Goal: Task Accomplishment & Management: Complete application form

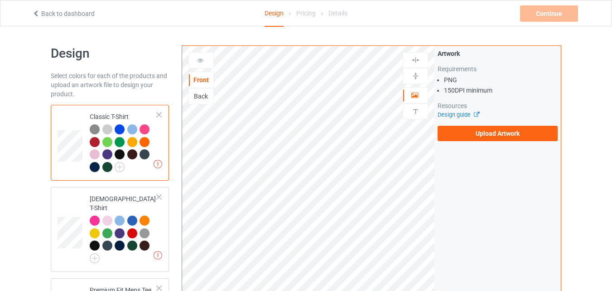
click at [383, 290] on html "Back to dashboard Design Pricing Details Continue Missing artworks Design Selec…" at bounding box center [306, 145] width 612 height 291
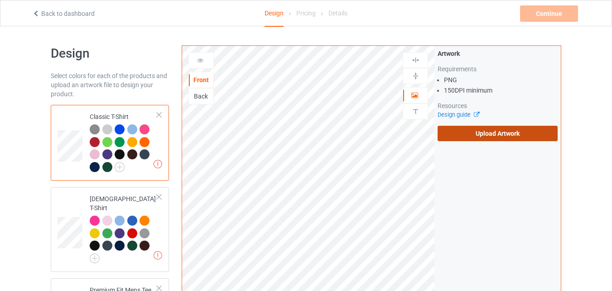
click at [464, 134] on label "Upload Artwork" at bounding box center [498, 133] width 120 height 15
click at [0, 0] on input "Upload Artwork" at bounding box center [0, 0] width 0 height 0
click at [493, 131] on label "Upload Artwork" at bounding box center [498, 133] width 120 height 15
click at [0, 0] on input "Upload Artwork" at bounding box center [0, 0] width 0 height 0
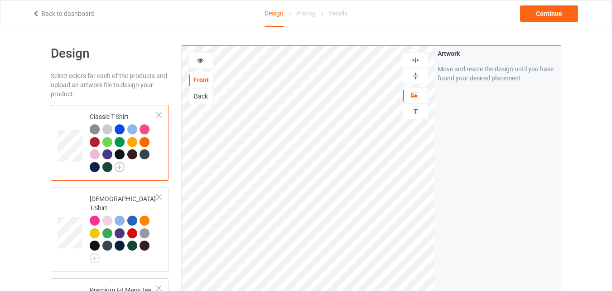
click at [121, 167] on img at bounding box center [120, 167] width 10 height 10
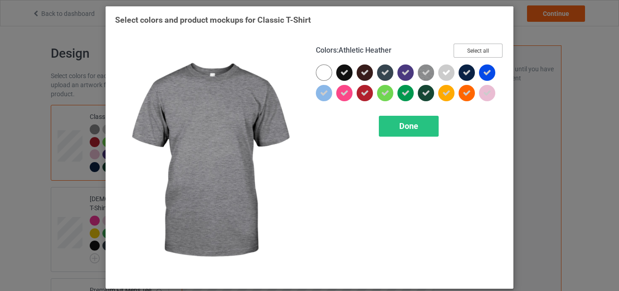
click at [477, 44] on button "Select all" at bounding box center [478, 51] width 49 height 14
click at [477, 44] on button "Reset to Default" at bounding box center [470, 51] width 66 height 14
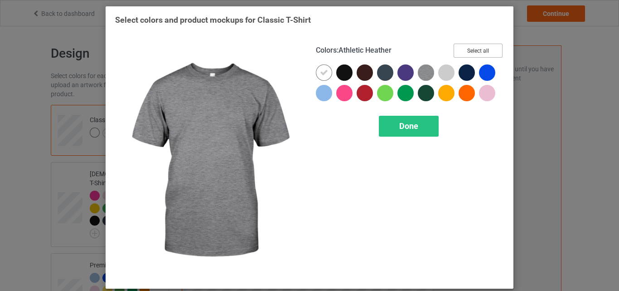
click at [477, 44] on button "Select all" at bounding box center [478, 51] width 49 height 14
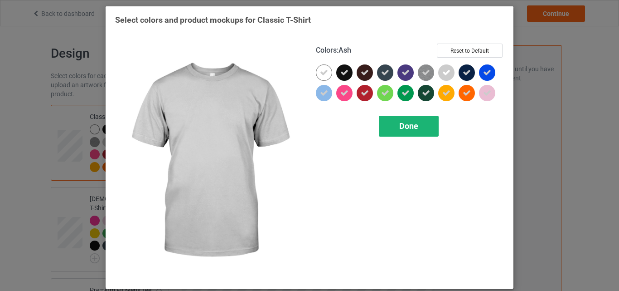
click at [424, 122] on div "Done" at bounding box center [409, 126] width 60 height 21
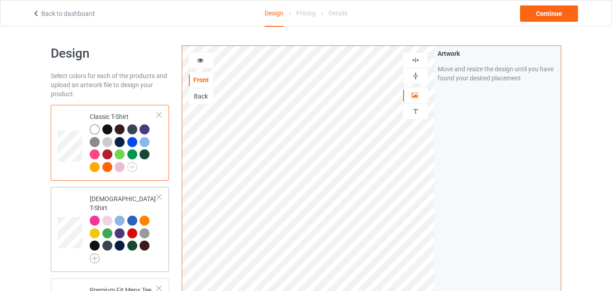
click at [95, 253] on img at bounding box center [95, 258] width 10 height 10
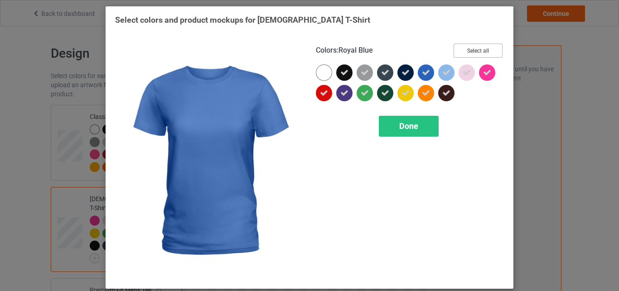
click at [464, 51] on button "Select all" at bounding box center [478, 51] width 49 height 14
click at [464, 51] on button "Reset to Default" at bounding box center [470, 51] width 66 height 14
click at [464, 51] on button "Select all" at bounding box center [478, 51] width 49 height 14
click at [400, 126] on span "Done" at bounding box center [408, 126] width 19 height 10
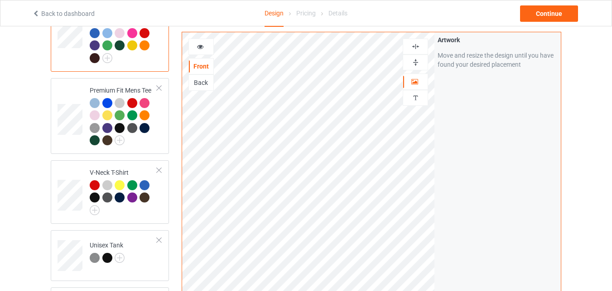
scroll to position [206, 0]
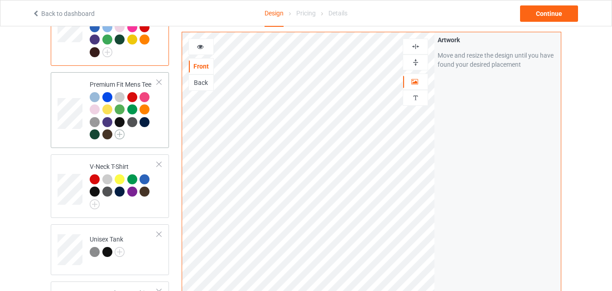
click at [121, 129] on img at bounding box center [120, 134] width 10 height 10
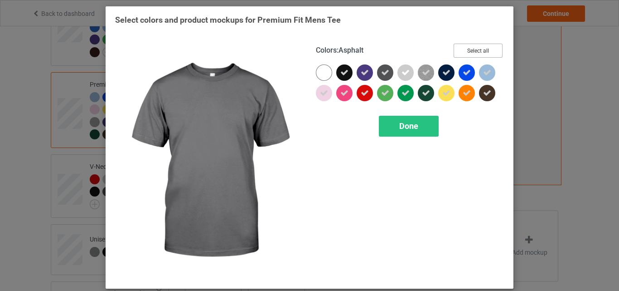
click at [481, 47] on button "Select all" at bounding box center [478, 51] width 49 height 14
click at [481, 47] on button "Reset to Default" at bounding box center [470, 51] width 66 height 14
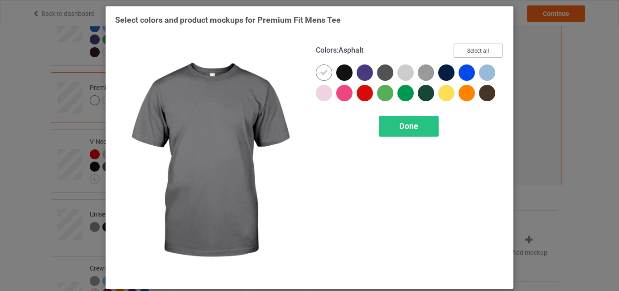
click at [481, 47] on button "Select all" at bounding box center [478, 51] width 49 height 14
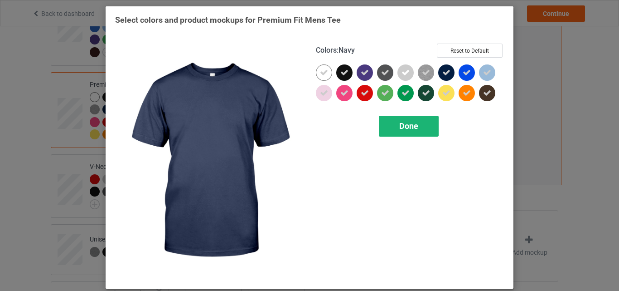
click at [390, 124] on div "Done" at bounding box center [409, 126] width 60 height 21
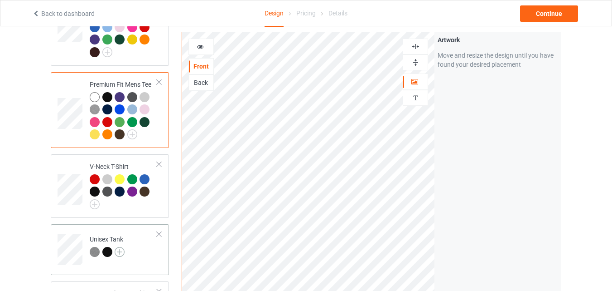
click at [119, 249] on img at bounding box center [120, 252] width 10 height 10
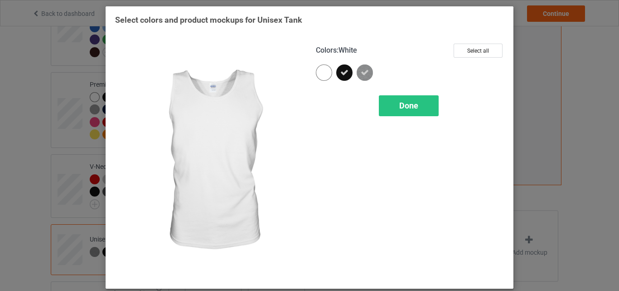
click at [319, 75] on div at bounding box center [324, 72] width 16 height 16
click at [415, 101] on span "Done" at bounding box center [408, 106] width 19 height 10
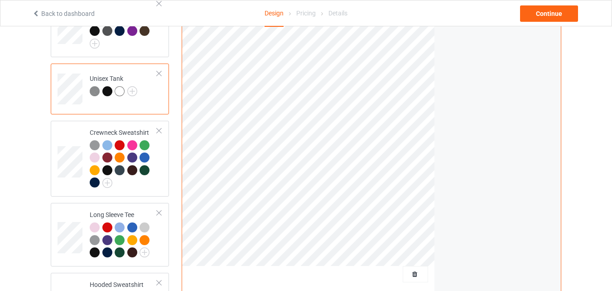
scroll to position [388, 0]
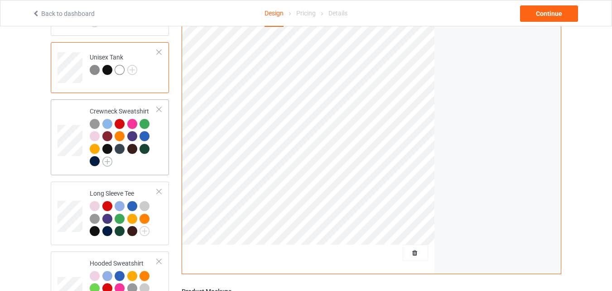
click at [111, 156] on img at bounding box center [107, 161] width 10 height 10
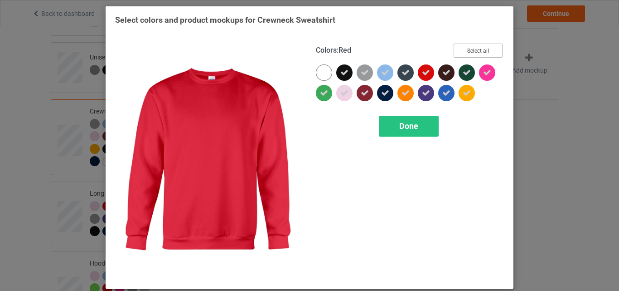
click at [478, 48] on button "Select all" at bounding box center [478, 51] width 49 height 14
click at [478, 48] on button "Reset to Default" at bounding box center [470, 51] width 66 height 14
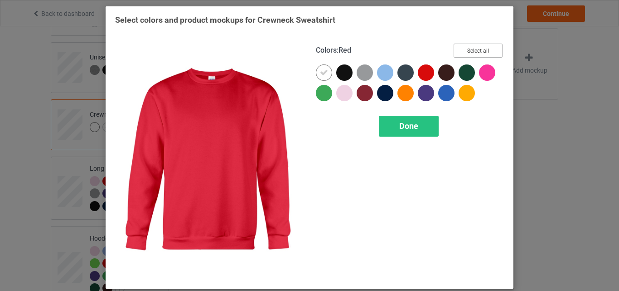
click at [478, 48] on button "Select all" at bounding box center [478, 51] width 49 height 14
click at [403, 120] on div "Done" at bounding box center [409, 126] width 60 height 21
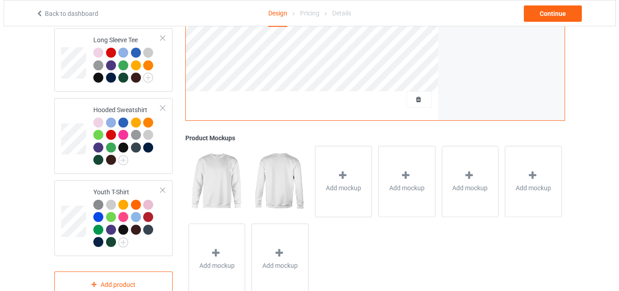
scroll to position [548, 0]
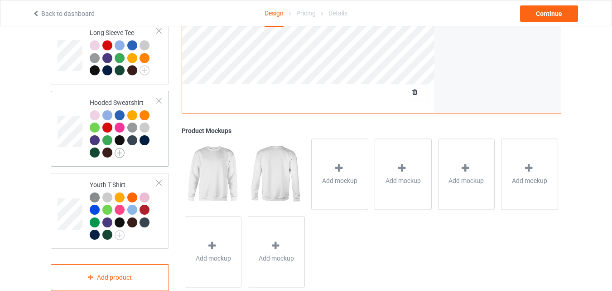
click at [124, 150] on img at bounding box center [120, 153] width 10 height 10
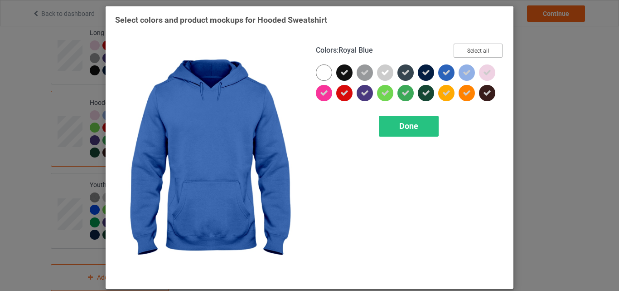
click at [495, 54] on button "Select all" at bounding box center [478, 51] width 49 height 14
click at [495, 54] on button "Reset to Default" at bounding box center [470, 51] width 66 height 14
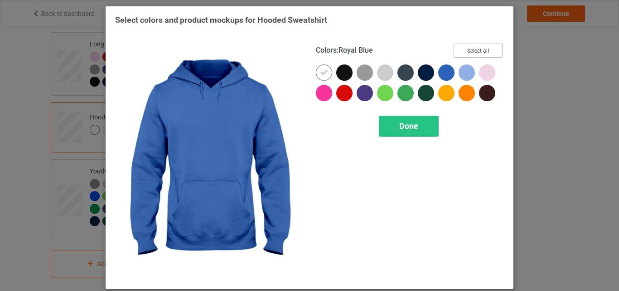
click at [495, 54] on button "Select all" at bounding box center [478, 51] width 49 height 14
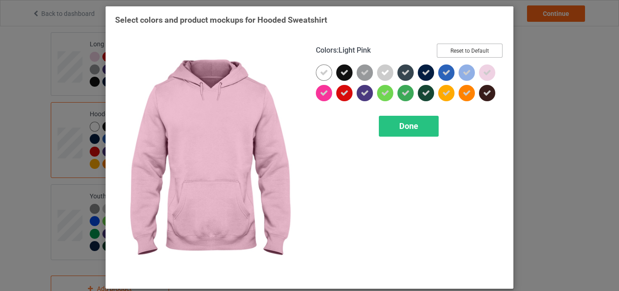
scroll to position [548, 0]
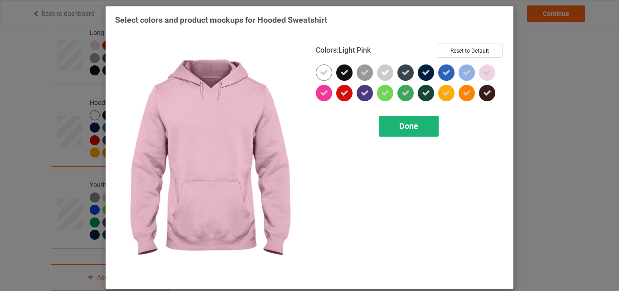
click at [408, 135] on div "Done" at bounding box center [409, 126] width 60 height 21
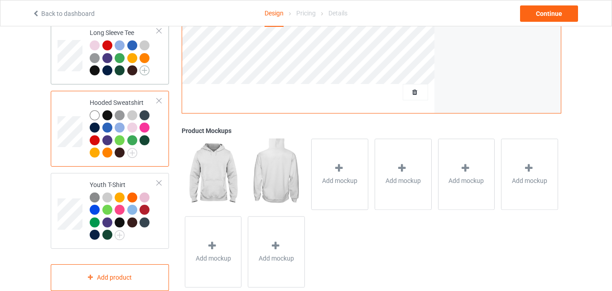
click at [144, 65] on img at bounding box center [145, 70] width 10 height 10
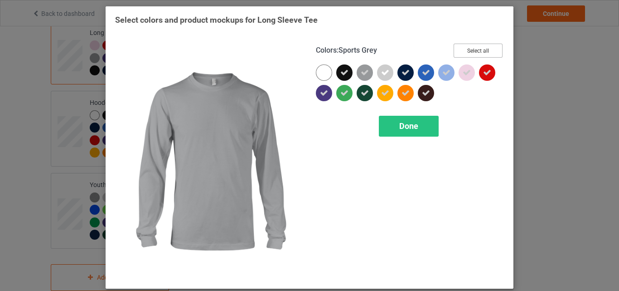
click at [468, 52] on button "Select all" at bounding box center [478, 51] width 49 height 14
click at [468, 52] on button "Reset to Default" at bounding box center [470, 51] width 66 height 14
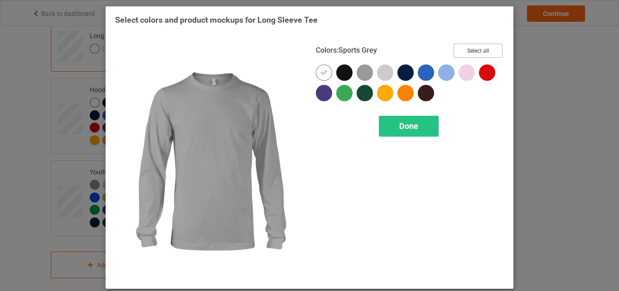
click at [468, 52] on button "Select all" at bounding box center [478, 51] width 49 height 14
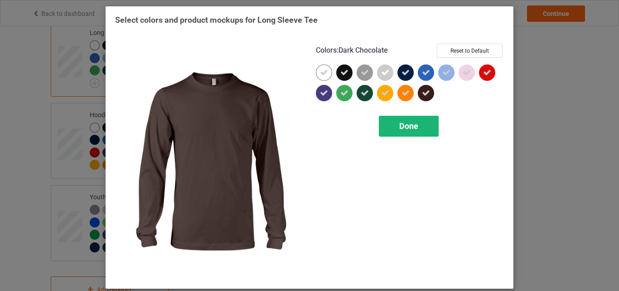
click at [407, 123] on span "Done" at bounding box center [408, 126] width 19 height 10
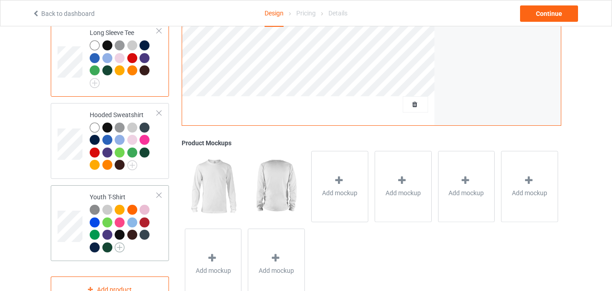
click at [120, 242] on img at bounding box center [120, 247] width 10 height 10
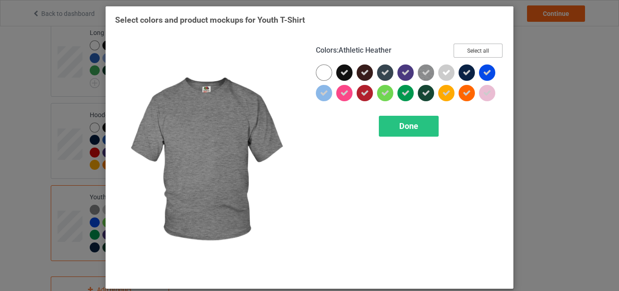
click at [467, 46] on button "Select all" at bounding box center [478, 51] width 49 height 14
click at [467, 46] on button "Reset to Default" at bounding box center [470, 51] width 66 height 14
click at [467, 46] on button "Select all" at bounding box center [478, 51] width 49 height 14
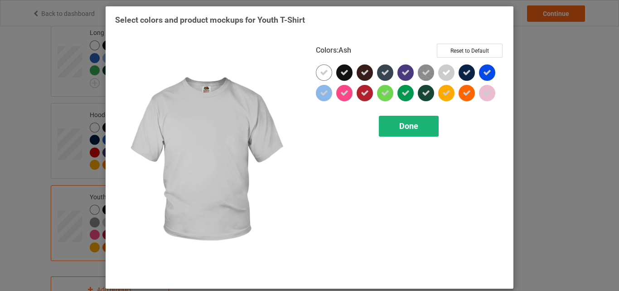
click at [413, 124] on span "Done" at bounding box center [408, 126] width 19 height 10
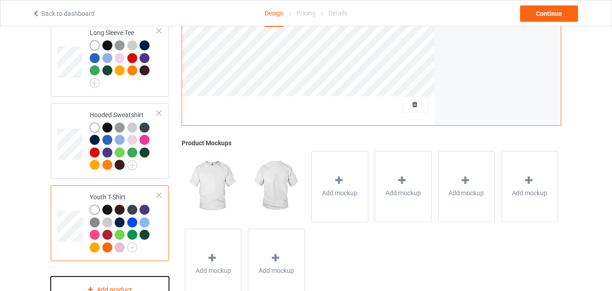
click at [148, 283] on div "Add product" at bounding box center [110, 289] width 118 height 27
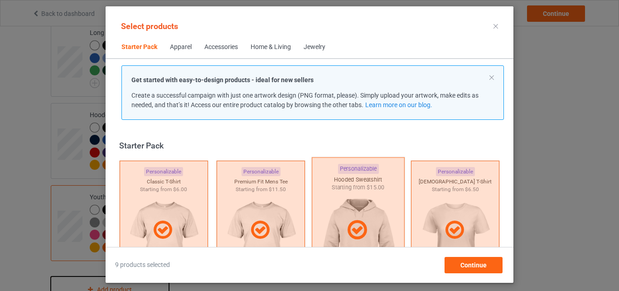
scroll to position [12, 0]
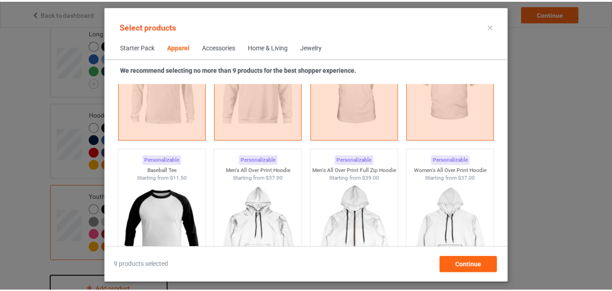
scroll to position [737, 0]
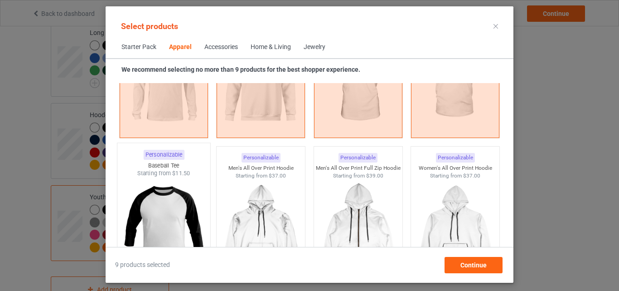
click at [166, 200] on img at bounding box center [163, 230] width 85 height 107
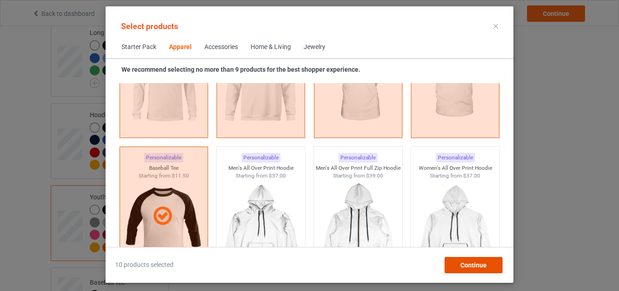
click at [481, 266] on span "Continue" at bounding box center [473, 264] width 26 height 7
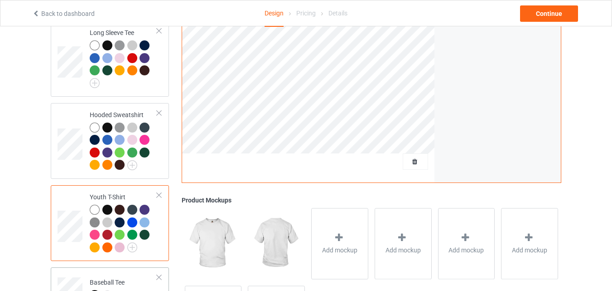
click at [110, 283] on div "Baseball Tee" at bounding box center [107, 288] width 35 height 22
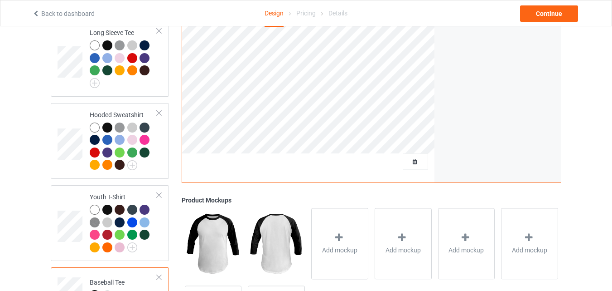
click at [108, 290] on img at bounding box center [107, 295] width 10 height 10
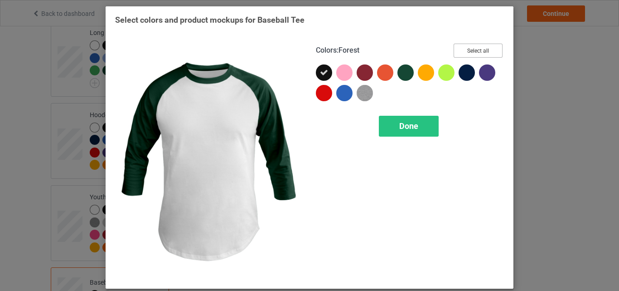
click at [461, 50] on button "Select all" at bounding box center [478, 51] width 49 height 14
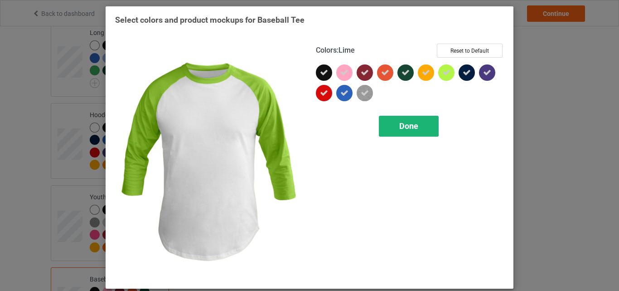
click at [406, 132] on div "Done" at bounding box center [409, 126] width 60 height 21
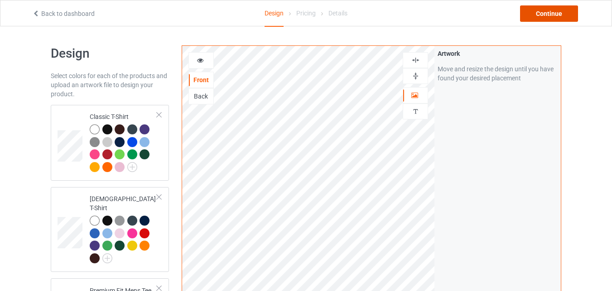
click at [556, 18] on div "Continue" at bounding box center [549, 13] width 58 height 16
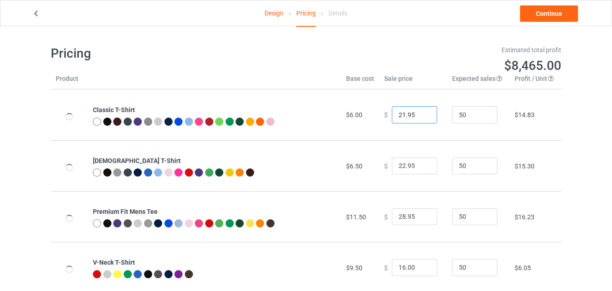
click at [422, 117] on input "21.95" at bounding box center [414, 114] width 45 height 17
click at [422, 117] on input "20.95" at bounding box center [414, 114] width 45 height 17
click at [422, 117] on input "12.95" at bounding box center [414, 114] width 45 height 17
type input "13.95"
click at [422, 114] on input "13.95" at bounding box center [414, 114] width 45 height 17
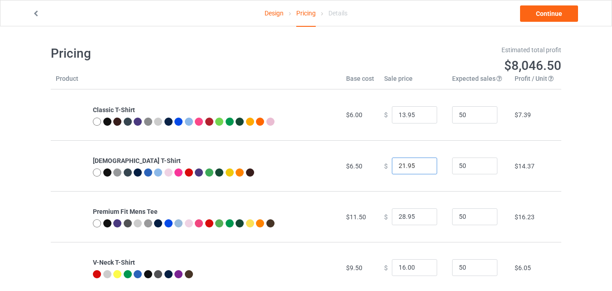
click at [422, 169] on input "21.95" at bounding box center [414, 165] width 45 height 17
click at [422, 169] on input "20.95" at bounding box center [414, 165] width 45 height 17
click at [422, 169] on input "19.95" at bounding box center [414, 165] width 45 height 17
click at [422, 169] on input "18.95" at bounding box center [414, 165] width 45 height 17
click at [422, 169] on input "17.95" at bounding box center [414, 165] width 45 height 17
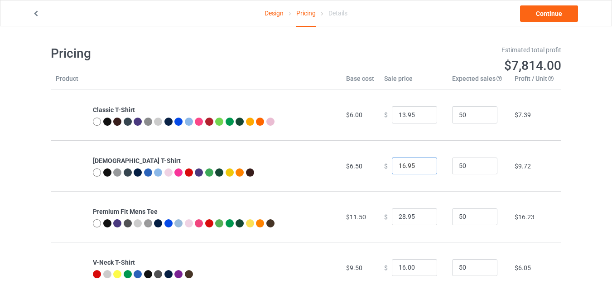
click at [422, 169] on input "16.95" at bounding box center [414, 165] width 45 height 17
click at [422, 169] on input "15.95" at bounding box center [414, 165] width 45 height 17
click at [422, 169] on input "14.95" at bounding box center [414, 165] width 45 height 17
click at [422, 169] on input "13.95" at bounding box center [414, 165] width 45 height 17
type input "14.95"
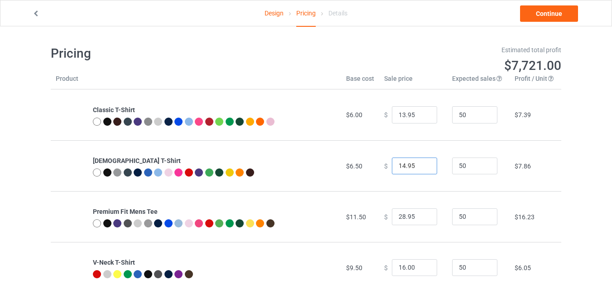
click at [422, 162] on input "14.95" at bounding box center [414, 165] width 45 height 17
click at [411, 116] on input "13.95" at bounding box center [414, 114] width 45 height 17
type input "13.00"
click at [422, 220] on input "27.95" at bounding box center [414, 216] width 45 height 17
click at [422, 220] on input "26.95" at bounding box center [414, 216] width 45 height 17
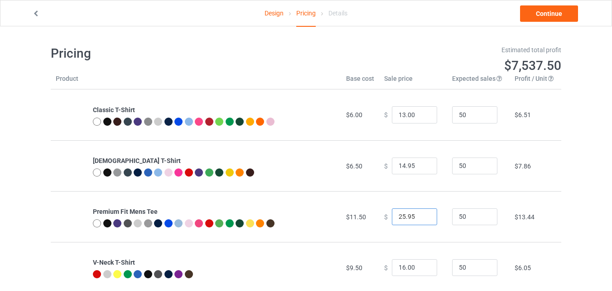
click at [422, 220] on input "25.95" at bounding box center [414, 216] width 45 height 17
click at [422, 220] on input "24.95" at bounding box center [414, 216] width 45 height 17
click at [422, 220] on input "23.95" at bounding box center [414, 216] width 45 height 17
click at [422, 220] on input "22.95" at bounding box center [414, 216] width 45 height 17
click at [422, 220] on input "20.95" at bounding box center [414, 216] width 45 height 17
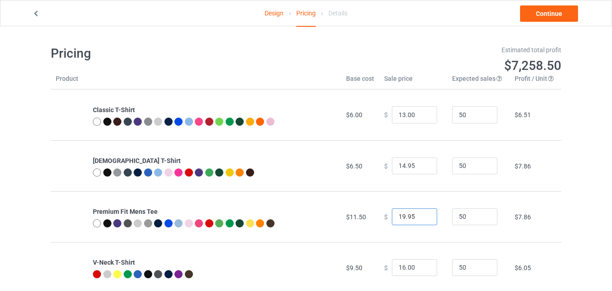
click at [422, 220] on input "19.95" at bounding box center [414, 216] width 45 height 17
type input "18.95"
click at [422, 220] on input "18.95" at bounding box center [414, 216] width 45 height 17
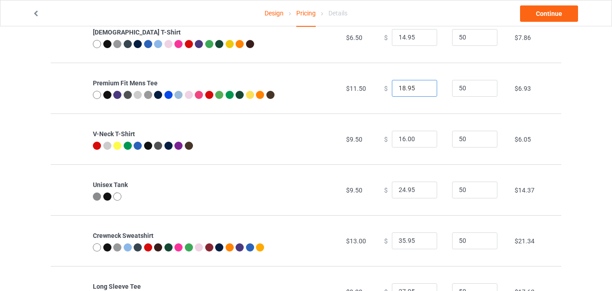
scroll to position [131, 0]
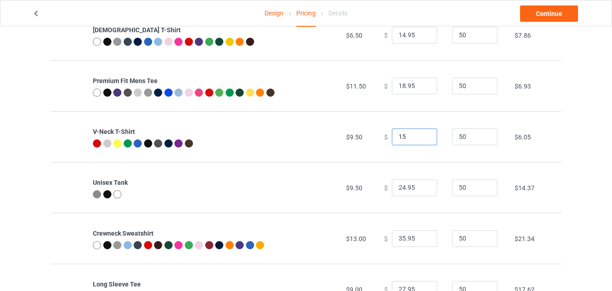
click at [423, 140] on input "15" at bounding box center [414, 136] width 45 height 17
click at [423, 140] on input "14" at bounding box center [414, 136] width 45 height 17
click at [420, 134] on input "15" at bounding box center [414, 136] width 45 height 17
click at [420, 134] on input "16" at bounding box center [414, 136] width 45 height 17
type input "16.00"
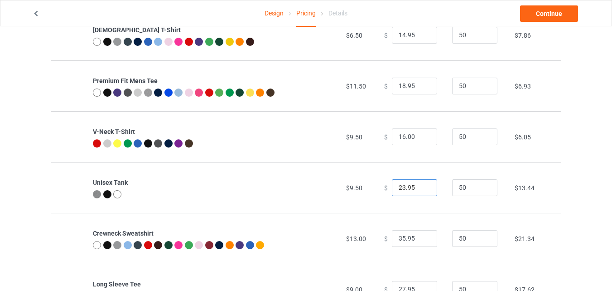
click at [424, 188] on input "23.95" at bounding box center [414, 187] width 45 height 17
click at [424, 188] on input "22.95" at bounding box center [414, 187] width 45 height 17
click at [424, 188] on input "21.95" at bounding box center [414, 187] width 45 height 17
click at [424, 188] on input "20.95" at bounding box center [414, 187] width 45 height 17
click at [424, 188] on input "19.95" at bounding box center [414, 187] width 45 height 17
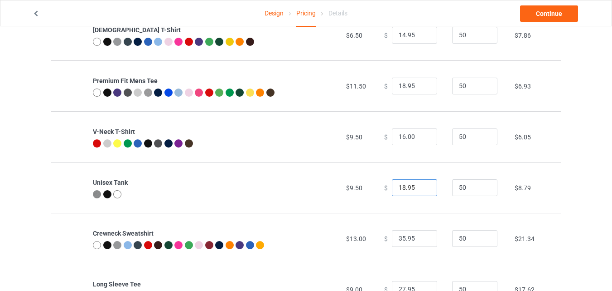
click at [424, 188] on input "18.95" at bounding box center [414, 187] width 45 height 17
click at [424, 188] on input "17.95" at bounding box center [414, 187] width 45 height 17
type input "16.95"
click at [424, 188] on input "16.95" at bounding box center [414, 187] width 45 height 17
click at [423, 242] on input "34.95" at bounding box center [414, 238] width 45 height 17
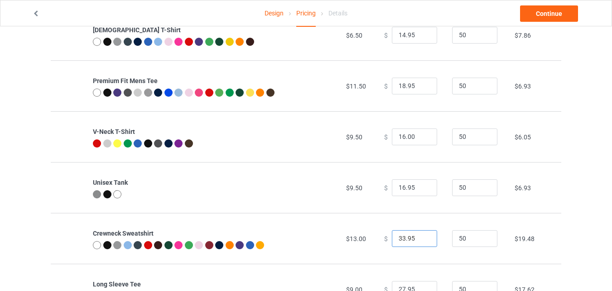
click at [423, 242] on input "33.95" at bounding box center [414, 238] width 45 height 17
click at [423, 242] on input "32.95" at bounding box center [414, 238] width 45 height 17
click at [423, 242] on input "31.95" at bounding box center [414, 238] width 45 height 17
click at [423, 242] on input "30.95" at bounding box center [414, 238] width 45 height 17
click at [423, 242] on input "23.95" at bounding box center [414, 238] width 45 height 17
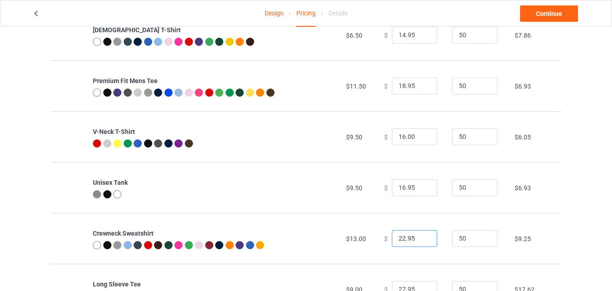
click at [423, 242] on input "22.95" at bounding box center [414, 238] width 45 height 17
click at [423, 242] on input "21.95" at bounding box center [414, 238] width 45 height 17
type input "20.95"
click at [423, 242] on input "20.95" at bounding box center [414, 238] width 45 height 17
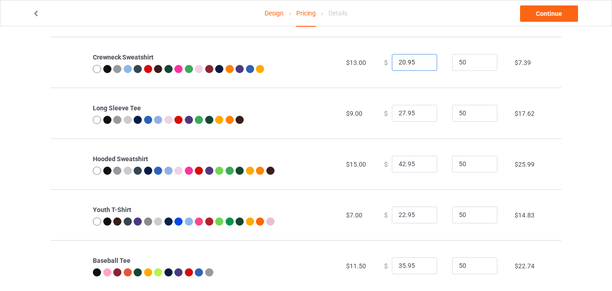
scroll to position [310, 0]
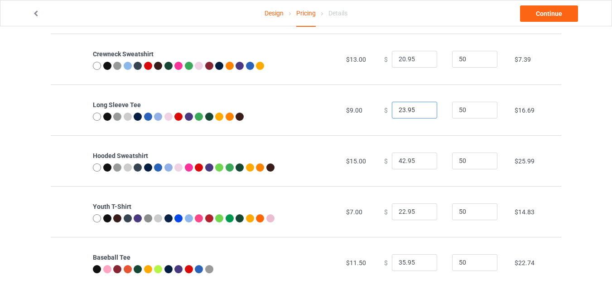
click at [422, 112] on input "23.95" at bounding box center [414, 110] width 45 height 17
click at [422, 112] on input "22.95" at bounding box center [414, 110] width 45 height 17
click at [422, 112] on input "21.95" at bounding box center [414, 110] width 45 height 17
click at [422, 112] on input "20.95" at bounding box center [414, 110] width 45 height 17
click at [422, 112] on input "19.95" at bounding box center [414, 110] width 45 height 17
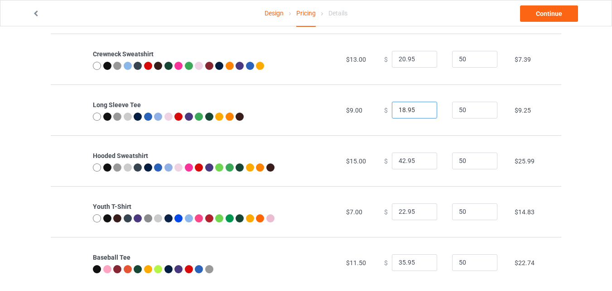
click at [422, 112] on input "18.95" at bounding box center [414, 110] width 45 height 17
click at [422, 112] on input "17.95" at bounding box center [414, 110] width 45 height 17
click at [422, 112] on input "16.95" at bounding box center [414, 110] width 45 height 17
type input "15.95"
click at [422, 112] on input "15.95" at bounding box center [414, 110] width 45 height 17
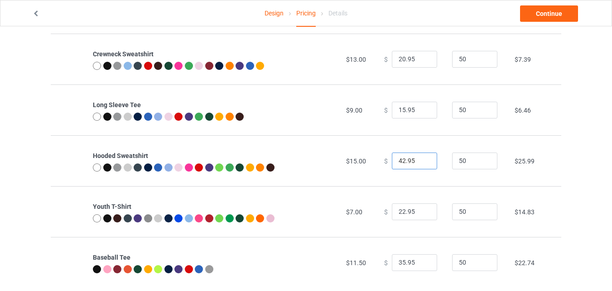
click at [423, 164] on input "42.95" at bounding box center [414, 160] width 45 height 17
click at [423, 164] on input "41.95" at bounding box center [414, 160] width 45 height 17
click at [423, 164] on input "40.95" at bounding box center [414, 160] width 45 height 17
click at [423, 164] on input "39.95" at bounding box center [414, 160] width 45 height 17
click at [423, 164] on input "30.95" at bounding box center [414, 160] width 45 height 17
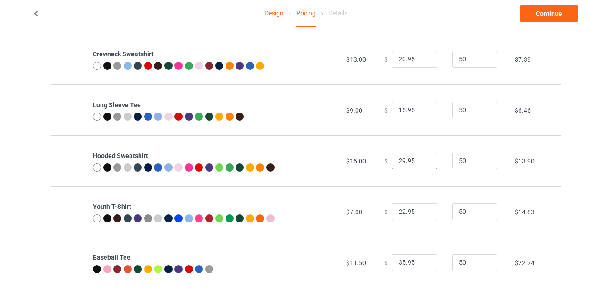
click at [423, 164] on input "29.95" at bounding box center [414, 160] width 45 height 17
click at [423, 164] on input "28.95" at bounding box center [414, 160] width 45 height 17
click at [423, 164] on input "27.95" at bounding box center [414, 160] width 45 height 17
click at [423, 164] on input "26.95" at bounding box center [414, 160] width 45 height 17
click at [423, 164] on input "25.95" at bounding box center [414, 160] width 45 height 17
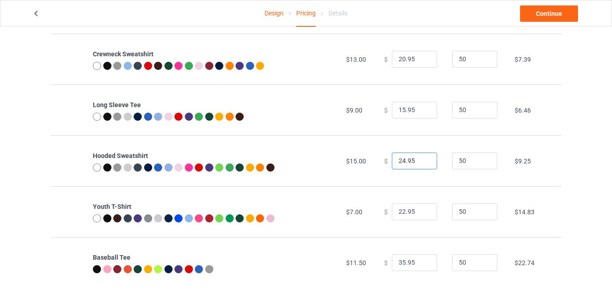
type input "24.95"
click at [423, 164] on input "24.95" at bounding box center [414, 160] width 45 height 17
click at [422, 214] on input "21.95" at bounding box center [414, 211] width 45 height 17
click at [422, 214] on input "9.95" at bounding box center [414, 211] width 45 height 17
click at [422, 210] on input "10.95" at bounding box center [414, 211] width 45 height 17
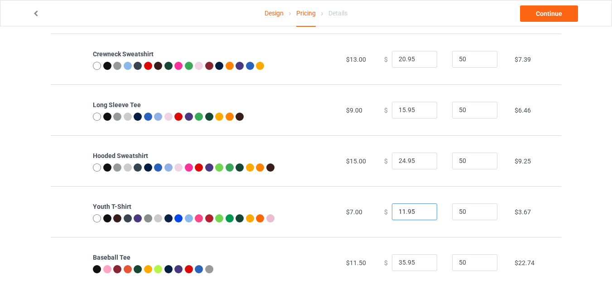
click at [422, 210] on input "11.95" at bounding box center [414, 211] width 45 height 17
click at [422, 210] on input "12.95" at bounding box center [414, 211] width 45 height 17
click at [422, 210] on input "13.95" at bounding box center [414, 211] width 45 height 17
type input "14.95"
click at [422, 210] on input "14.95" at bounding box center [414, 211] width 45 height 17
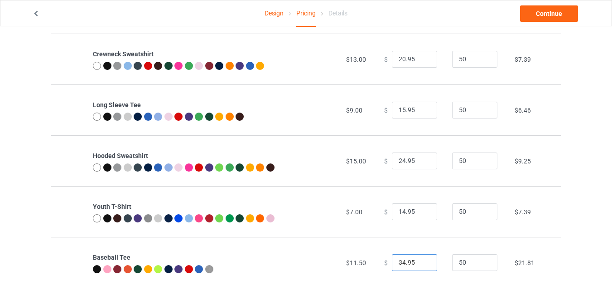
click at [421, 264] on input "34.95" at bounding box center [414, 262] width 45 height 17
click at [421, 264] on input "24.95" at bounding box center [414, 262] width 45 height 17
click at [421, 264] on input "23.95" at bounding box center [414, 262] width 45 height 17
click at [421, 264] on input "22.95" at bounding box center [414, 262] width 45 height 17
click at [421, 264] on input "21.95" at bounding box center [414, 262] width 45 height 17
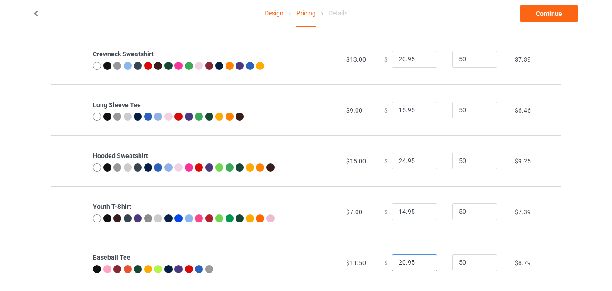
type input "20.95"
click at [421, 264] on input "20.95" at bounding box center [414, 262] width 45 height 17
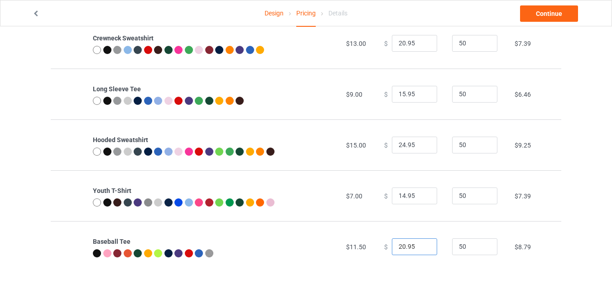
scroll to position [0, 0]
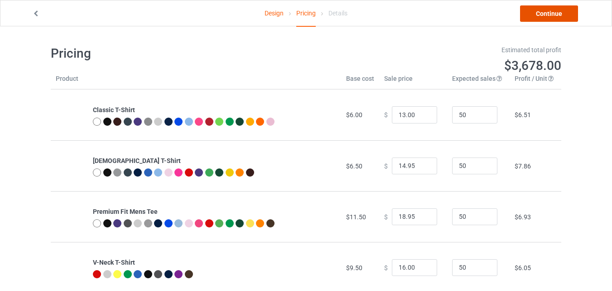
click at [547, 11] on link "Continue" at bounding box center [549, 13] width 58 height 16
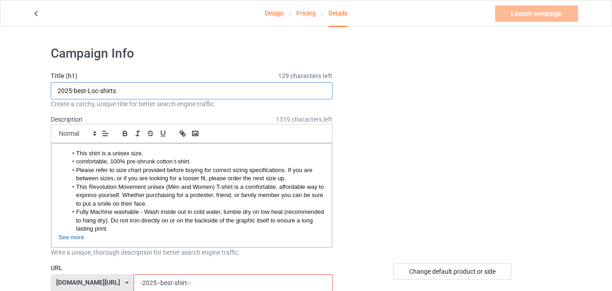
click at [99, 91] on input "2025-best-Loc-shirts" at bounding box center [192, 90] width 282 height 17
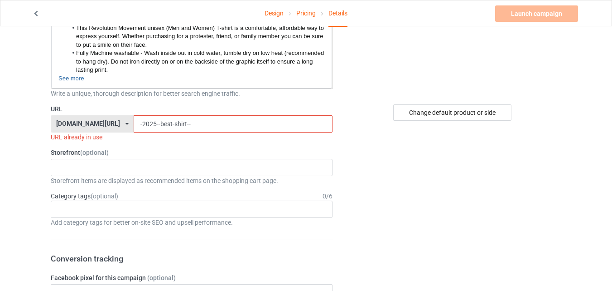
scroll to position [172, 0]
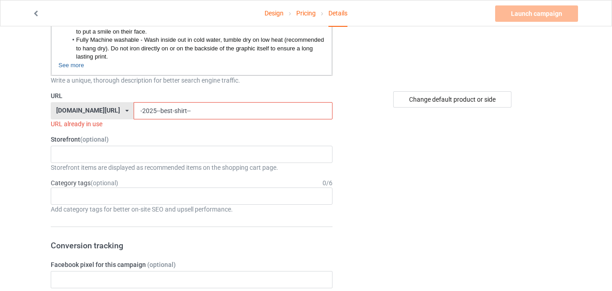
type input "2025-best--shirts"
click at [182, 108] on input "-2025--best-shirt--" at bounding box center [233, 110] width 199 height 17
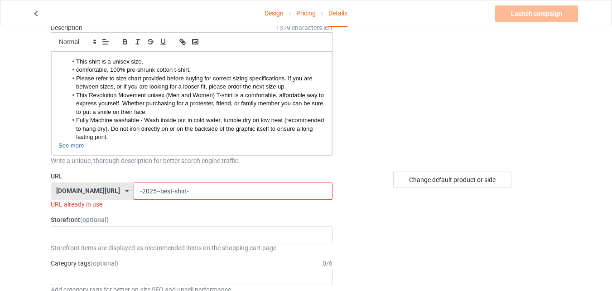
scroll to position [94, 0]
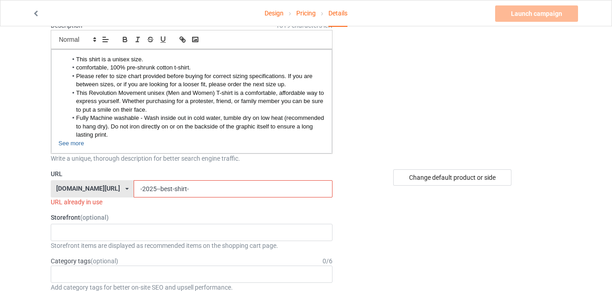
click at [182, 193] on input "-2025--best-shirt-" at bounding box center [233, 188] width 199 height 17
click at [136, 188] on input "-2025--best-shirt" at bounding box center [233, 188] width 199 height 17
click at [134, 188] on input "-2025-best-shirt" at bounding box center [233, 188] width 199 height 17
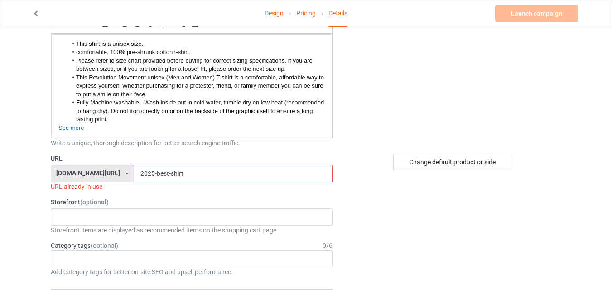
scroll to position [123, 0]
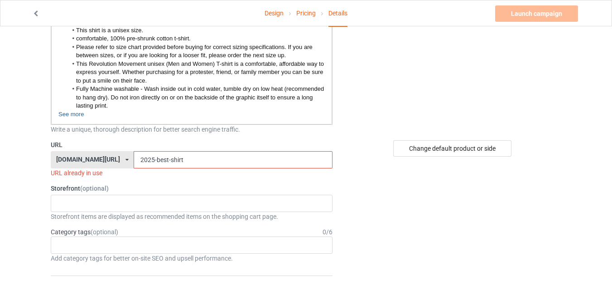
click at [134, 159] on input "2025-best-shirt" at bounding box center [233, 159] width 199 height 17
click at [172, 155] on input "2025best-shirt" at bounding box center [233, 159] width 199 height 17
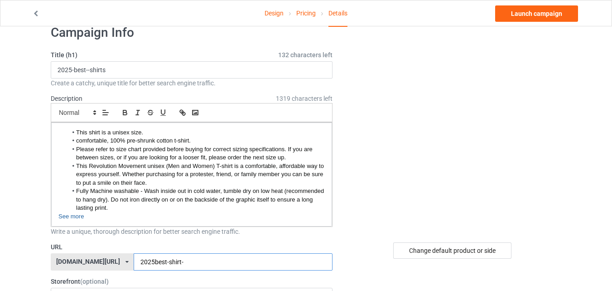
scroll to position [16, 0]
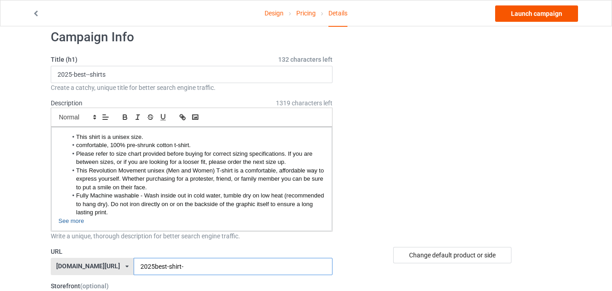
type input "2025best-shirt-"
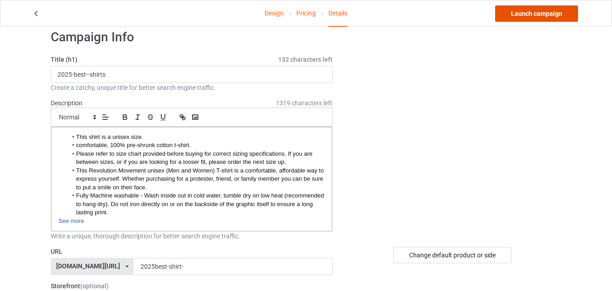
click at [550, 16] on link "Launch campaign" at bounding box center [536, 13] width 83 height 16
